Goal: Information Seeking & Learning: Learn about a topic

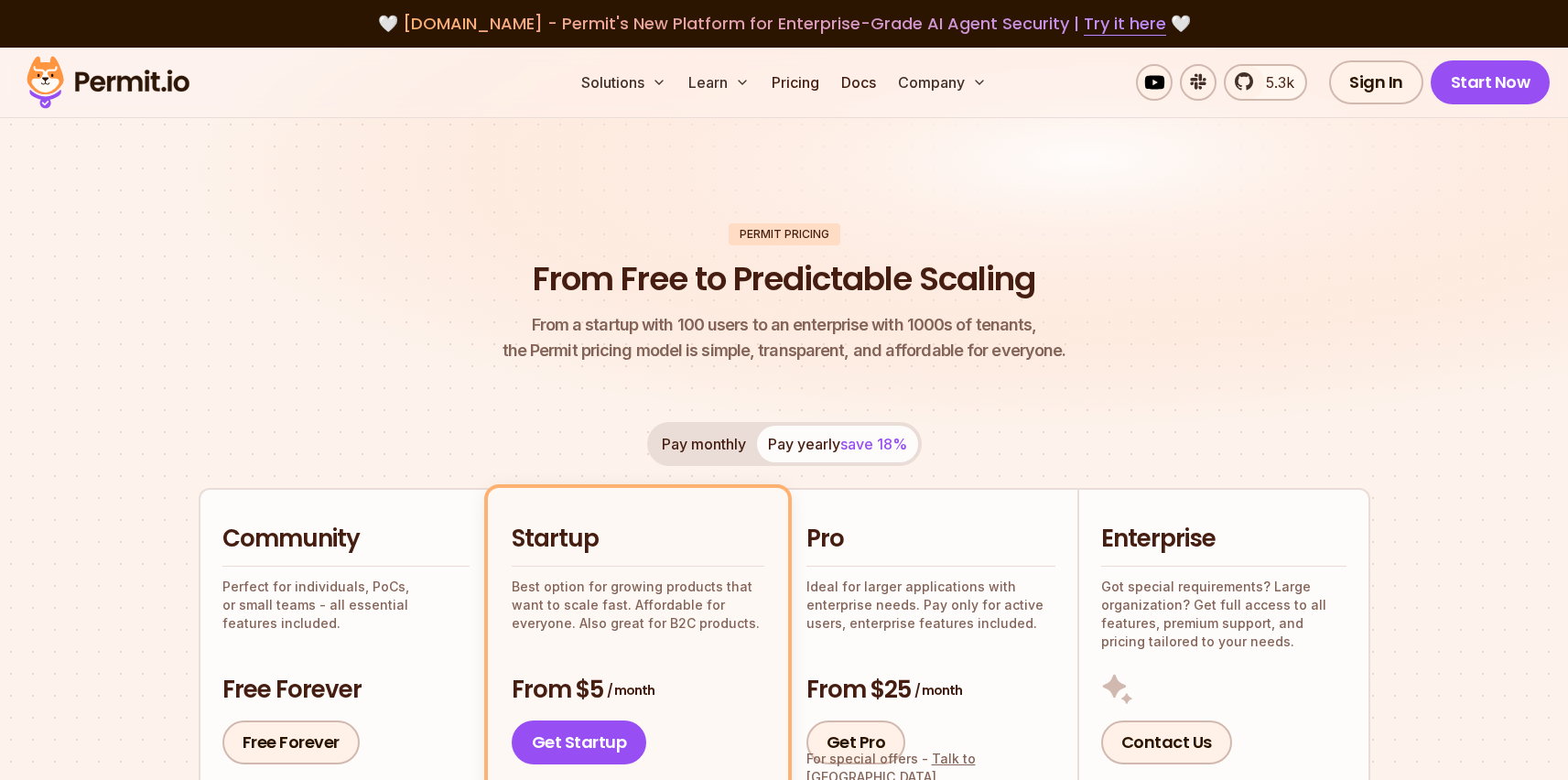
scroll to position [370, 0]
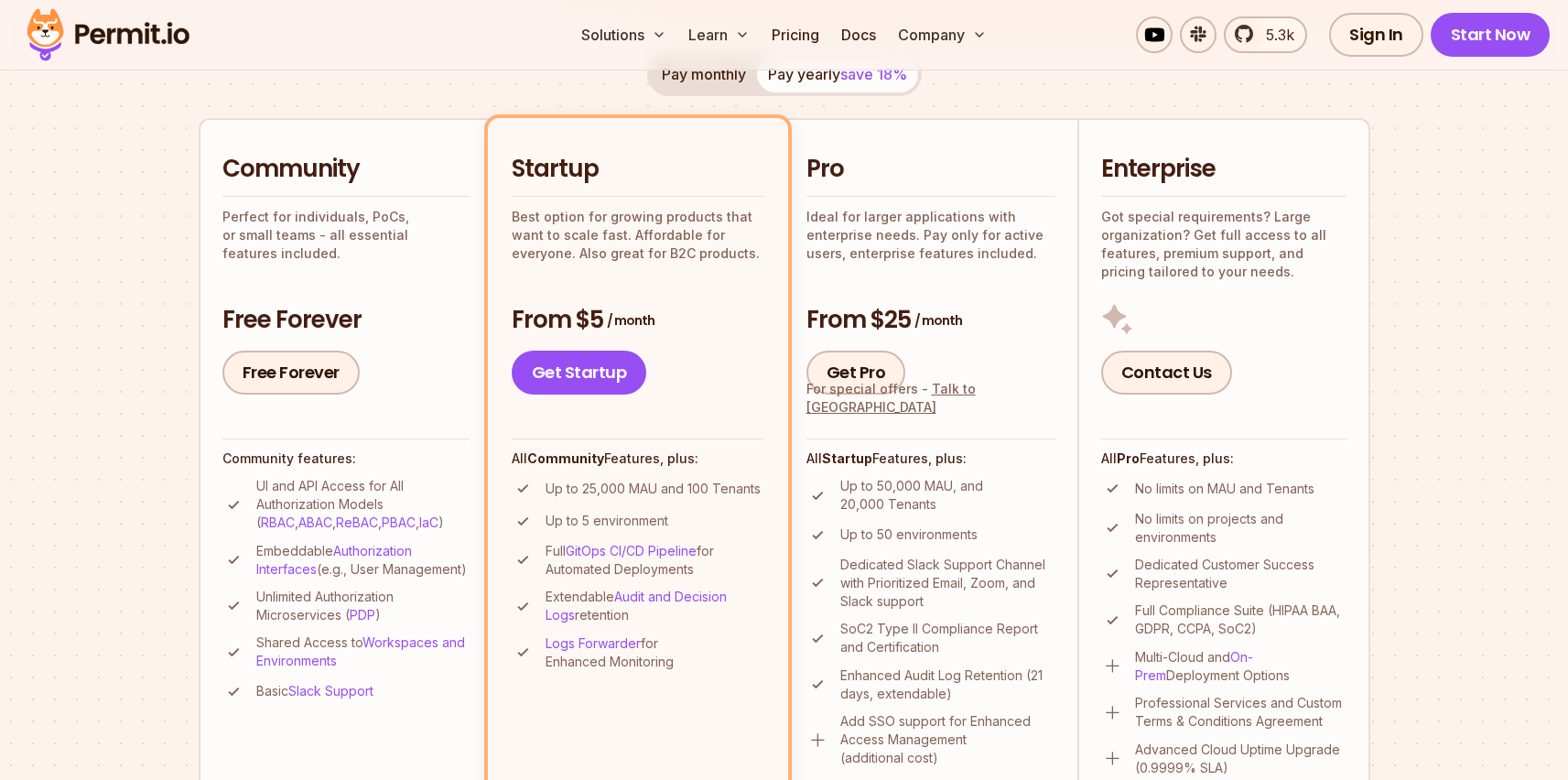
click at [856, 227] on p "Ideal for larger applications with enterprise needs. Pay only for active users,…" at bounding box center [931, 235] width 249 height 55
click at [700, 340] on div "From $5 / month Get Startup" at bounding box center [638, 350] width 252 height 91
click at [405, 290] on div "Community Perfect for individuals, PoCs, or small teams - all essential feature…" at bounding box center [346, 273] width 247 height 242
click at [619, 275] on div "Startup Best option for growing products that want to scale fast. Affordable fo…" at bounding box center [638, 273] width 252 height 242
click at [873, 381] on link "Get Pro" at bounding box center [857, 373] width 100 height 44
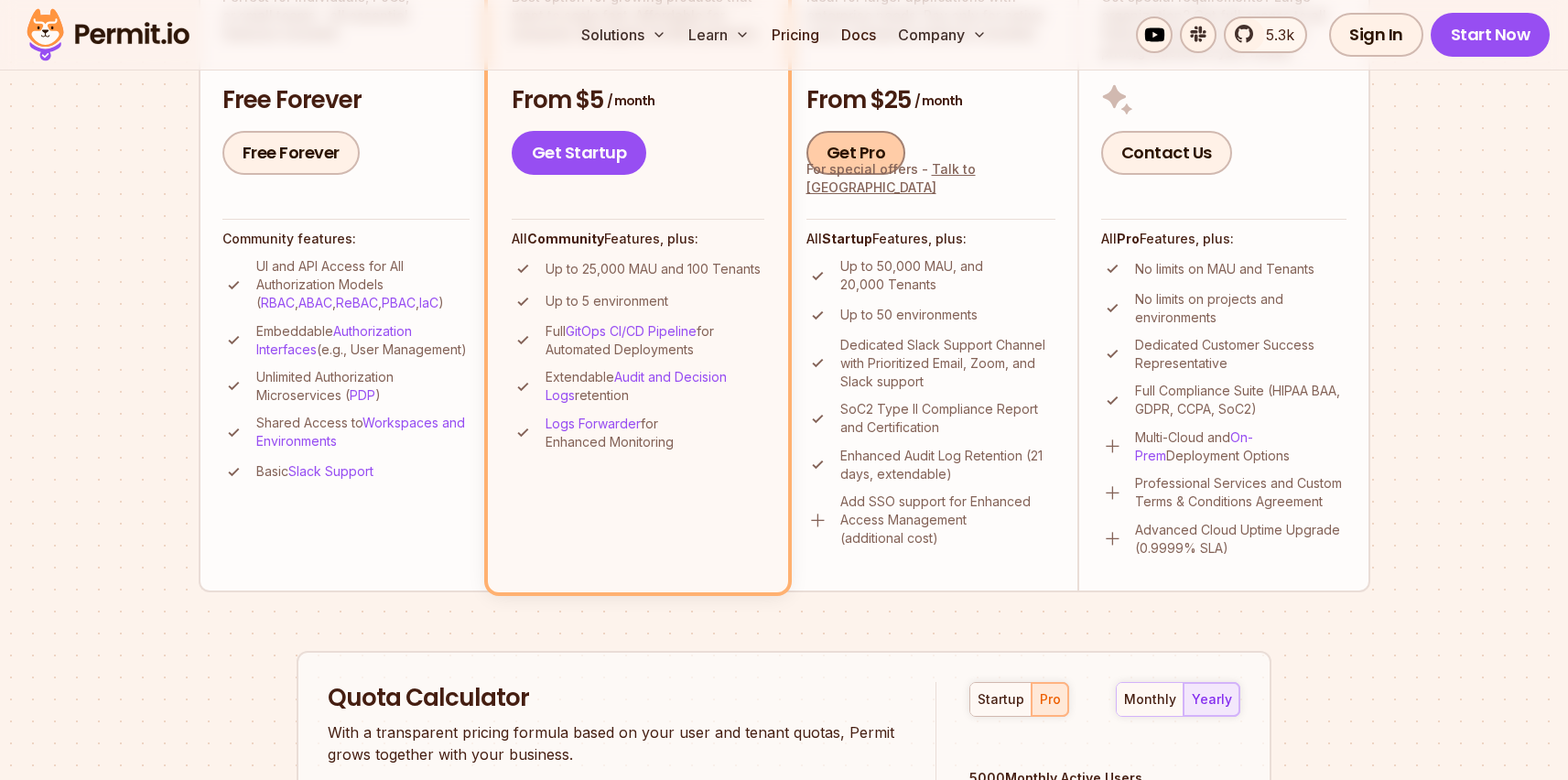
scroll to position [595, 0]
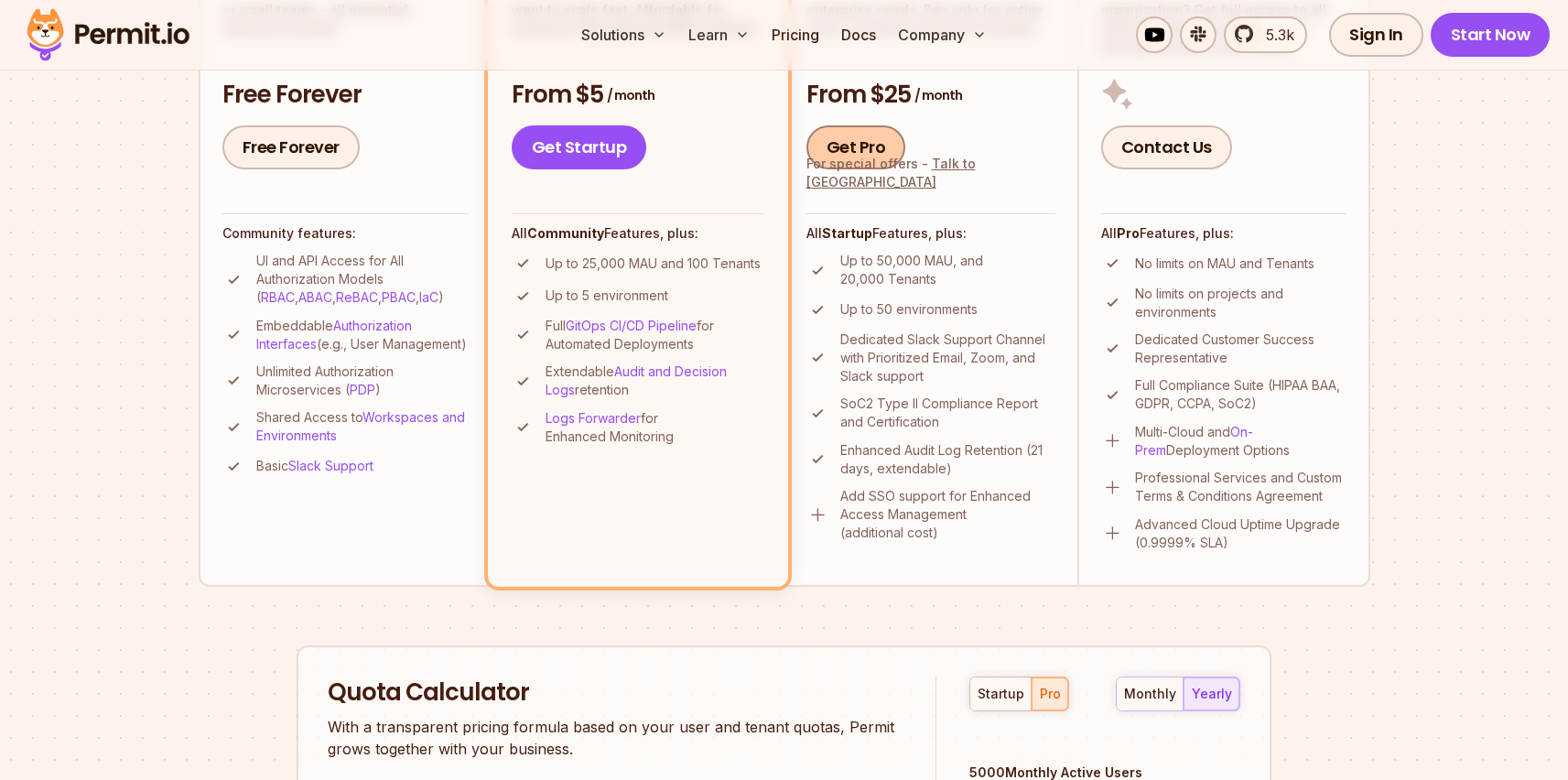
click at [864, 154] on link "Get Pro" at bounding box center [857, 147] width 100 height 44
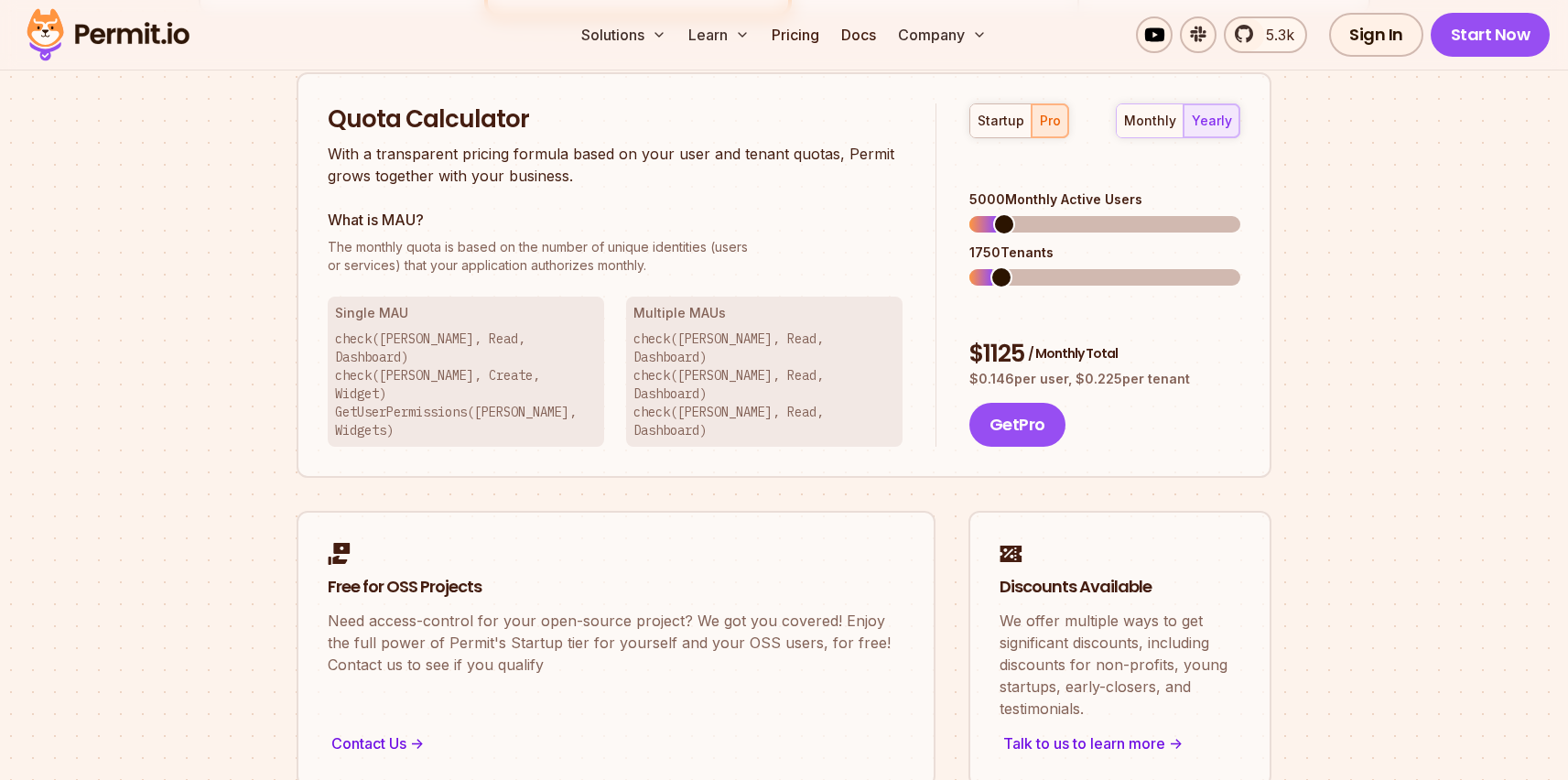
scroll to position [1168, 0]
click at [525, 350] on p "check([PERSON_NAME], Read, Dashboard) check([PERSON_NAME], Create, Widget) GetU…" at bounding box center [466, 384] width 262 height 110
click at [468, 178] on p "With a transparent pricing formula based on your user and tenant quotas, Permit…" at bounding box center [614, 165] width 575 height 44
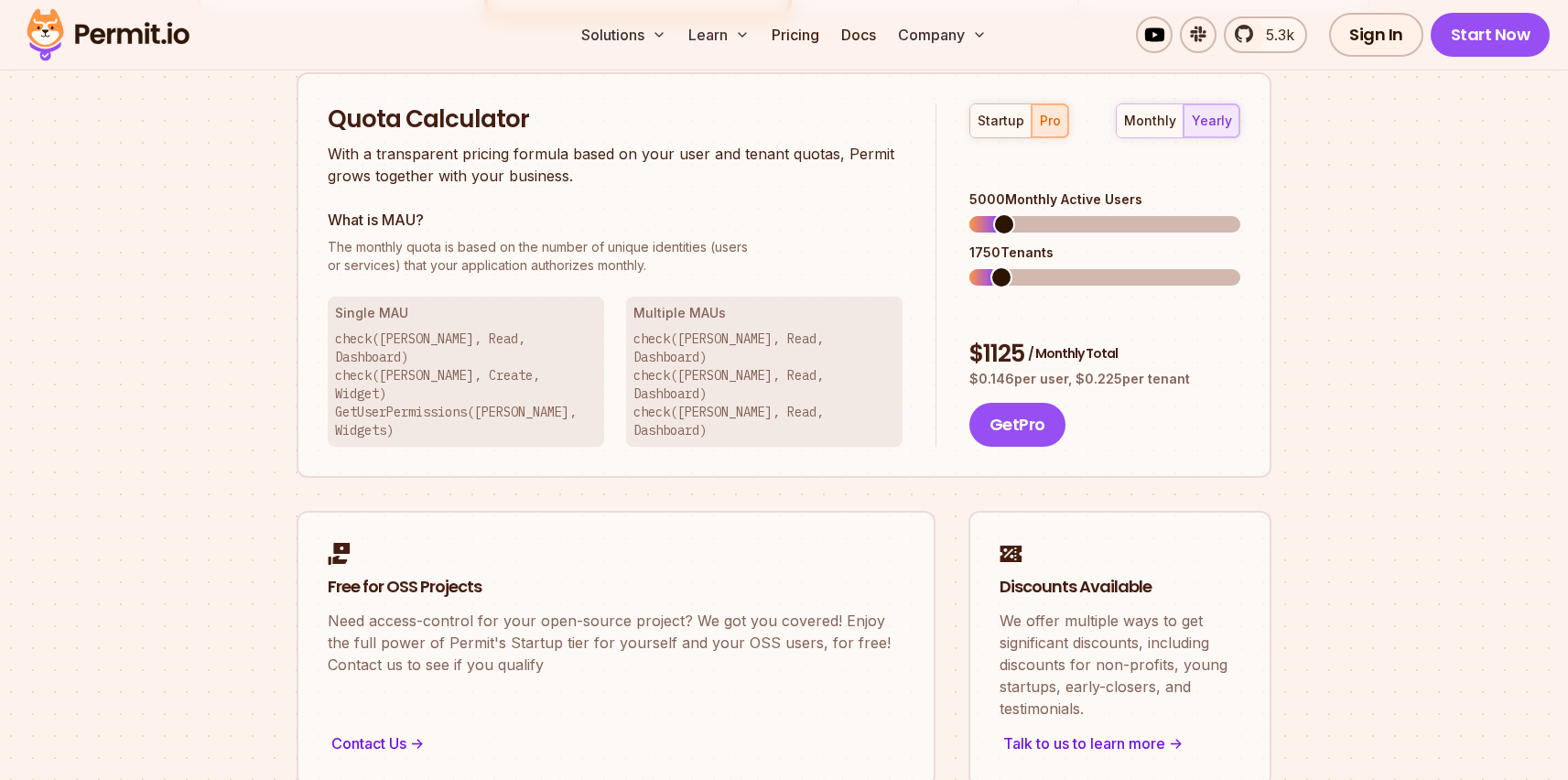
click at [428, 194] on div "Quota Calculator With a transparent pricing formula based on your user and tena…" at bounding box center [631, 275] width 608 height 345
click at [373, 290] on div "Quota Calculator With a transparent pricing formula based on your user and tena…" at bounding box center [631, 275] width 608 height 345
click at [411, 334] on p "check([PERSON_NAME], Read, Dashboard) check([PERSON_NAME], Create, Widget) GetU…" at bounding box center [466, 384] width 262 height 110
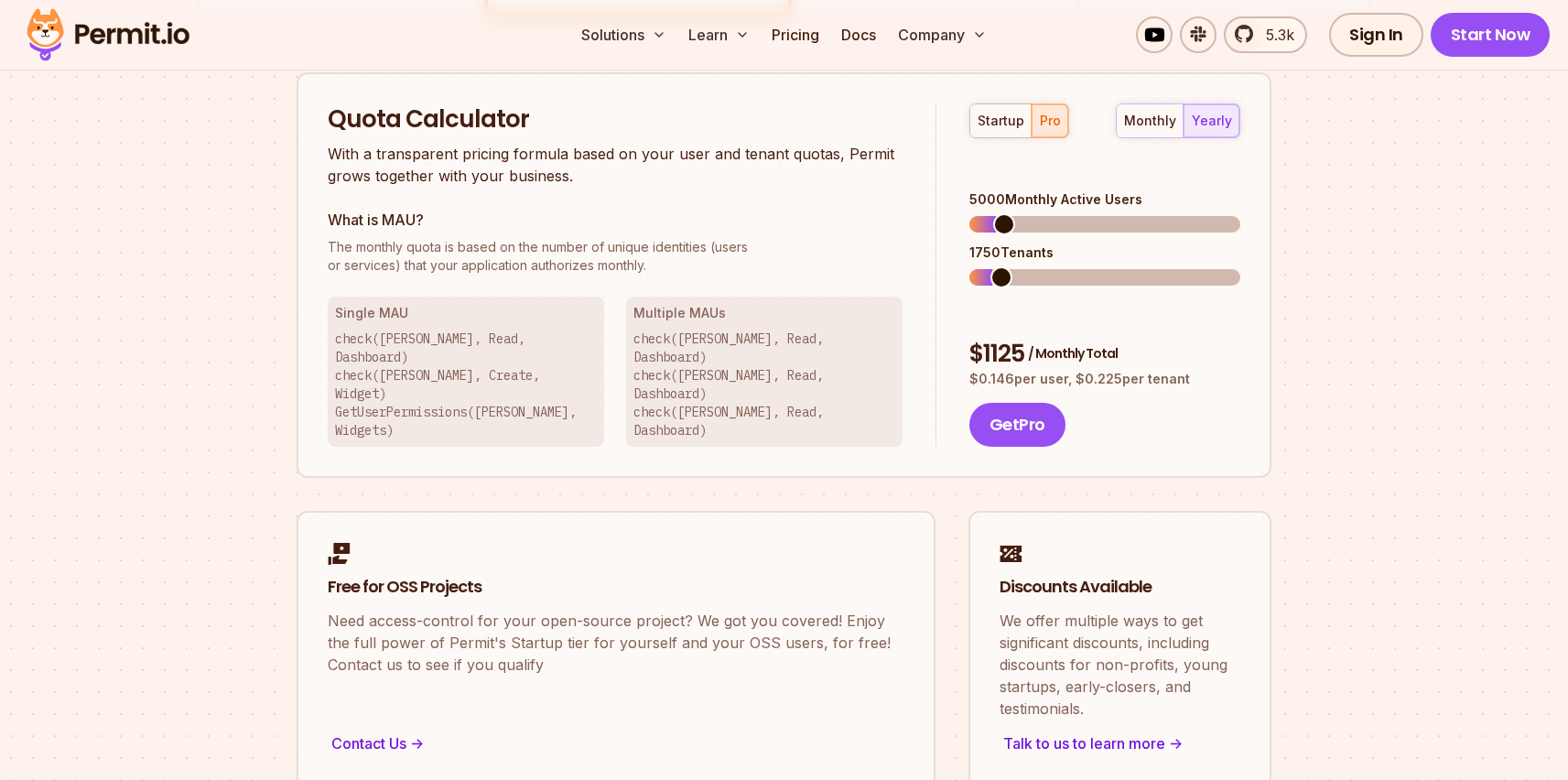
click at [413, 365] on p "check([PERSON_NAME], Read, Dashboard) check([PERSON_NAME], Create, Widget) GetU…" at bounding box center [466, 384] width 262 height 110
click at [1038, 267] on span at bounding box center [1042, 277] width 22 height 22
click at [1053, 267] on span at bounding box center [1057, 277] width 22 height 22
click at [1054, 216] on span at bounding box center [1057, 224] width 22 height 22
click at [1207, 267] on span at bounding box center [1197, 277] width 22 height 22
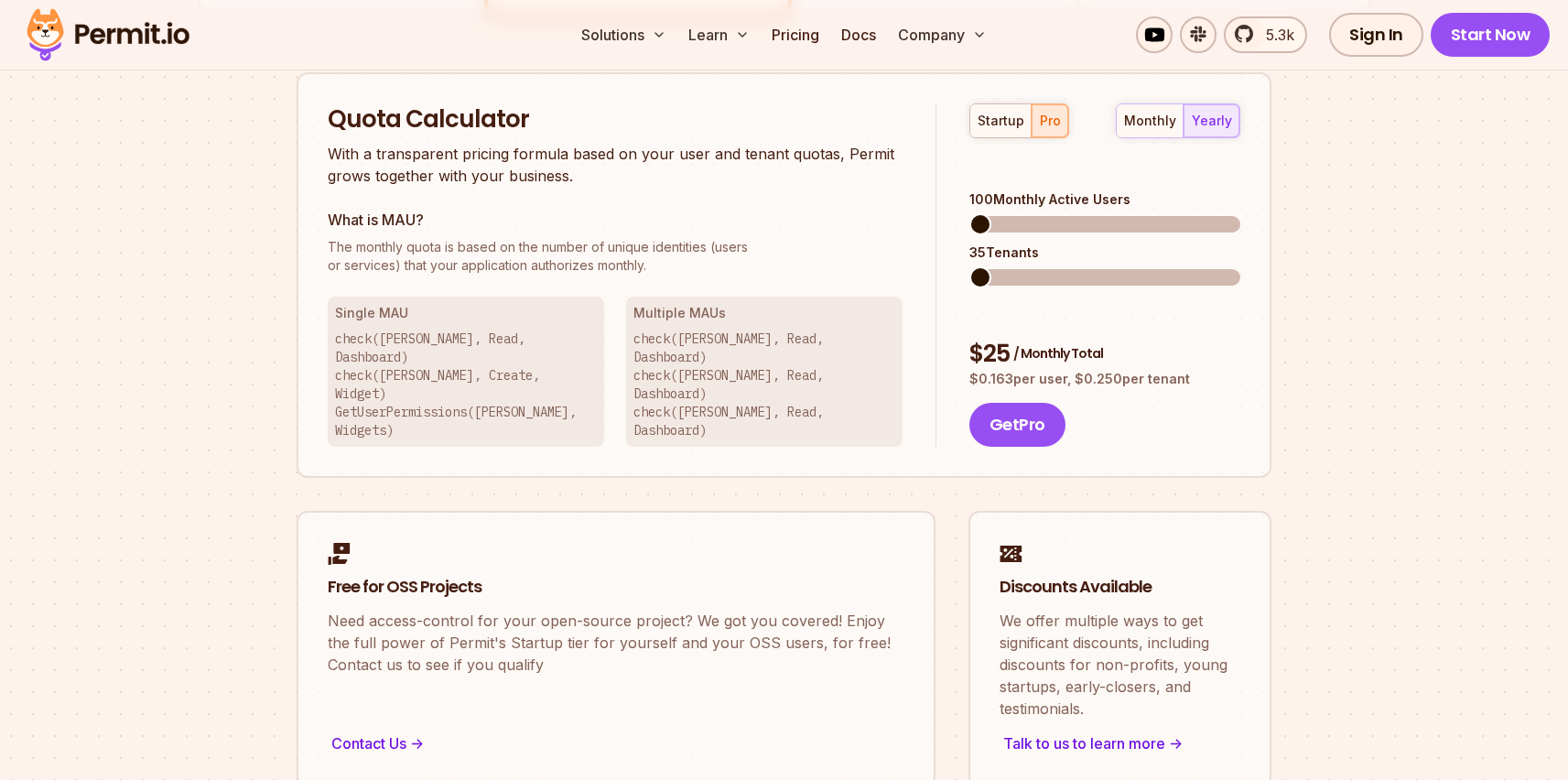
click at [969, 216] on span at bounding box center [1105, 223] width 271 height 16
click at [1142, 127] on div "monthly" at bounding box center [1150, 120] width 52 height 18
click at [1017, 275] on span at bounding box center [1023, 277] width 22 height 22
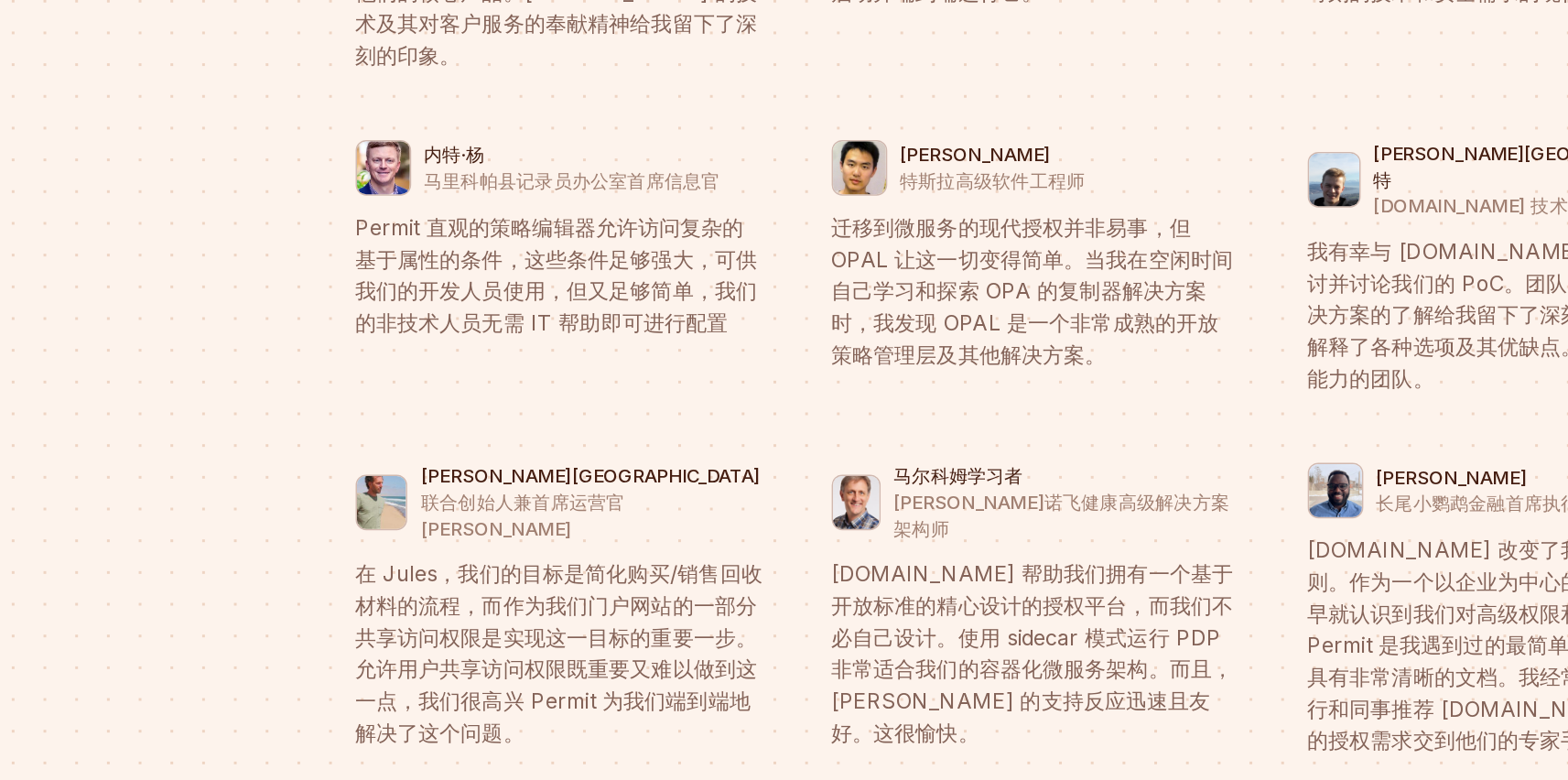
scroll to position [7110, 0]
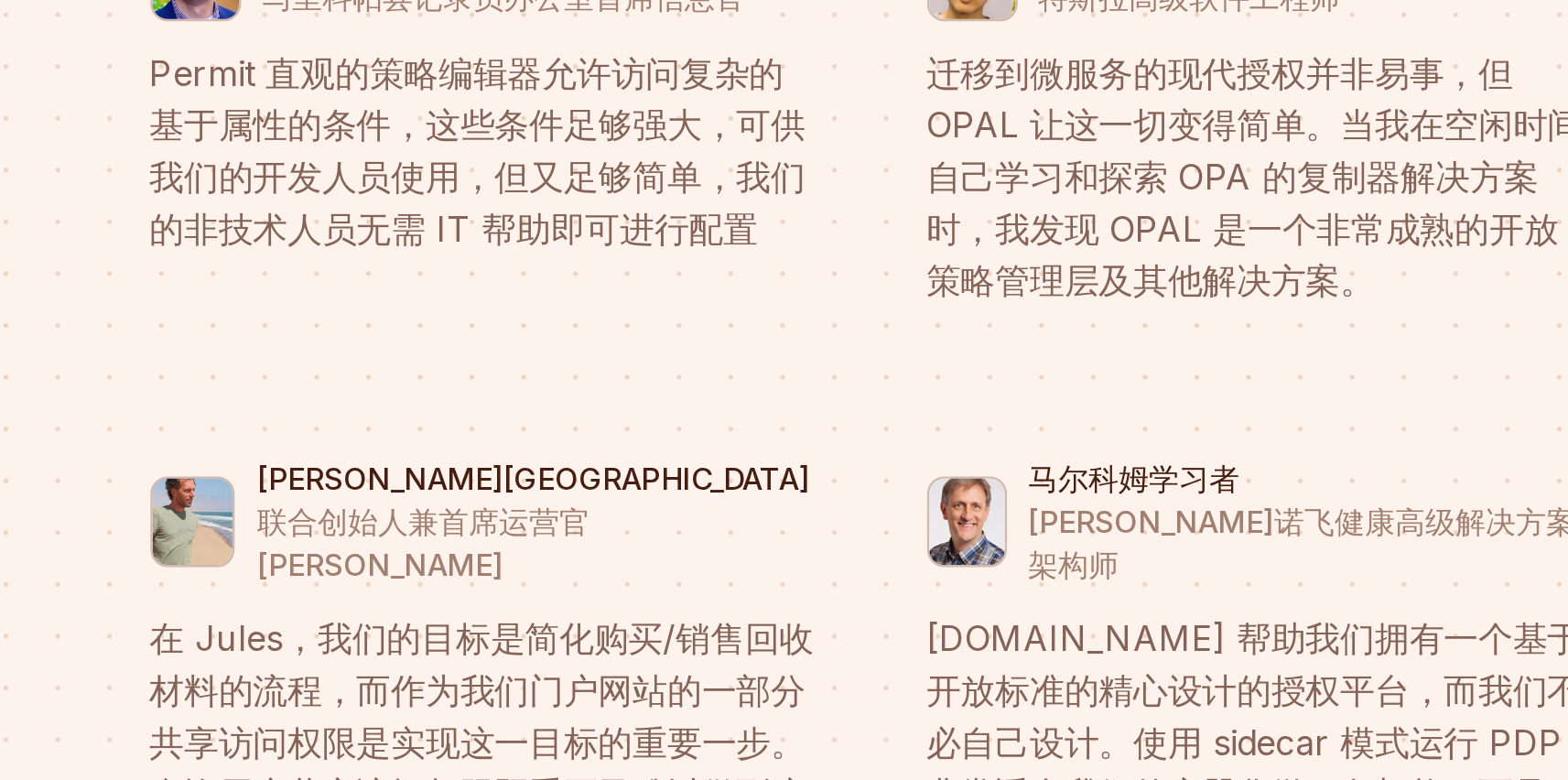
click at [531, 408] on p "联合创始人兼首席运营官 [PERSON_NAME]" at bounding box center [476, 427] width 236 height 37
click at [553, 456] on blockquote "在 Jules，我们的目标是简化购买/销售回收材料的流程，而作为我们门户网站的一部分共享访问权限是实现这一目标的重要一步。允许用户共享访问权限既重要又难以做到…" at bounding box center [454, 522] width 282 height 132
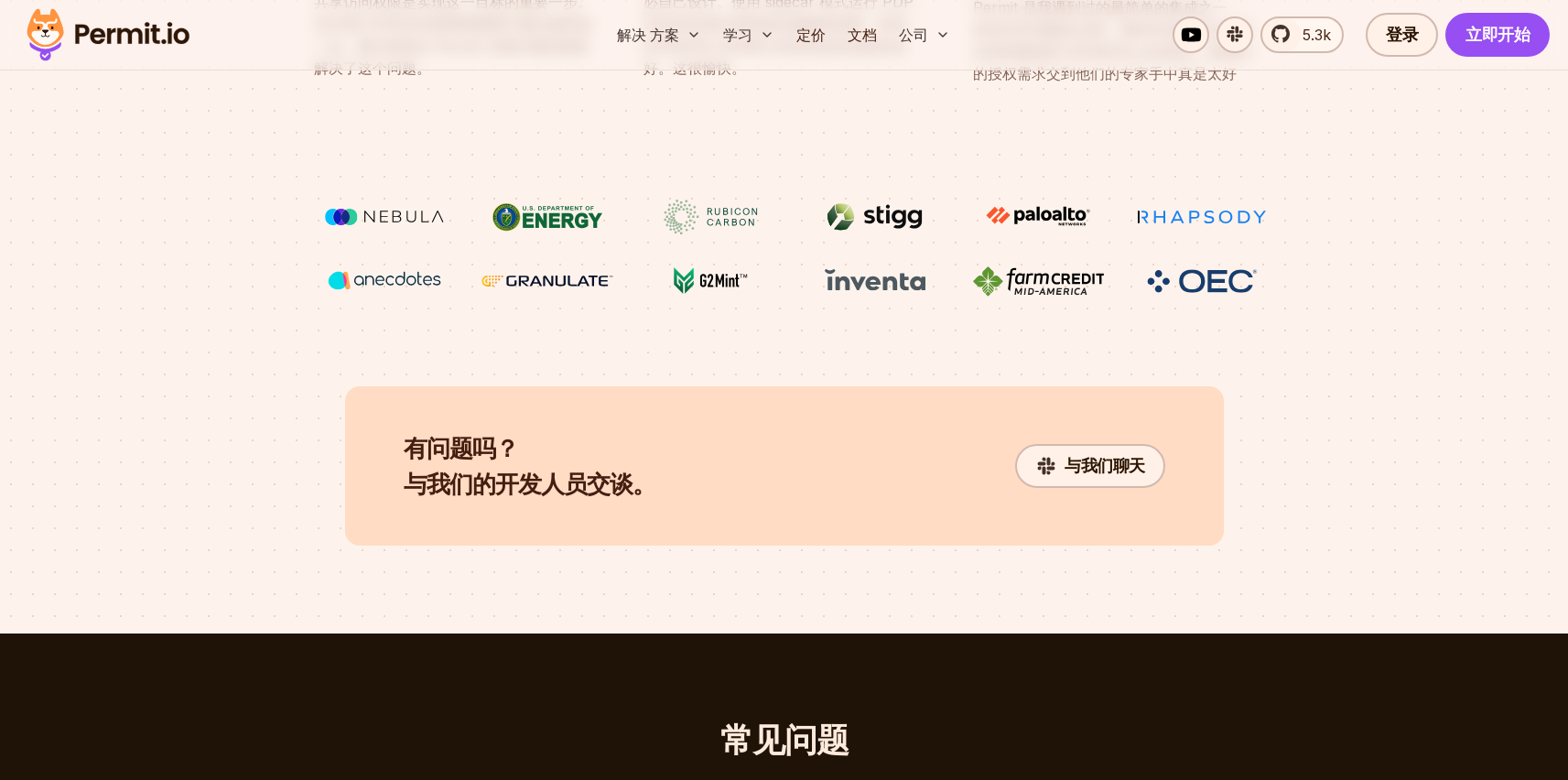
scroll to position [7617, 0]
